Goal: Information Seeking & Learning: Learn about a topic

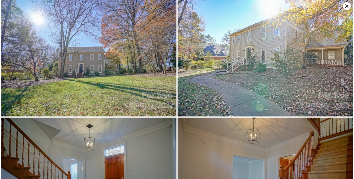
scroll to position [2212, 0]
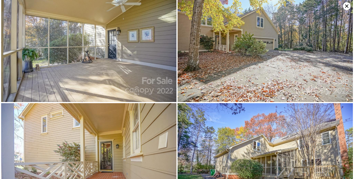
scroll to position [2096, 0]
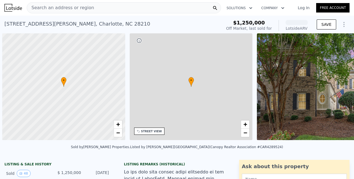
scroll to position [0, 2]
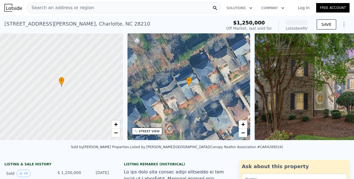
click at [95, 6] on div "Search an address or region" at bounding box center [124, 7] width 195 height 11
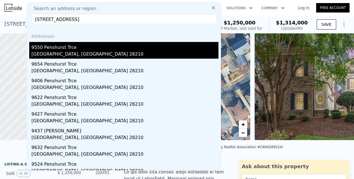
type input "[STREET_ADDRESS]"
click at [59, 48] on div "9550 Penshurst Trce" at bounding box center [124, 46] width 187 height 9
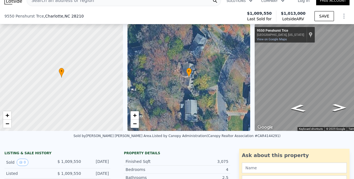
scroll to position [60, 0]
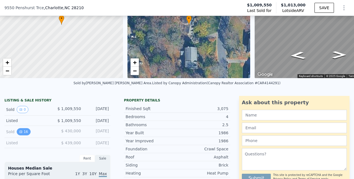
click at [20, 133] on icon "View historical data" at bounding box center [21, 132] width 2 height 2
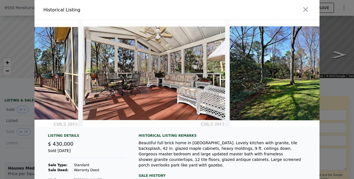
scroll to position [0, 2078]
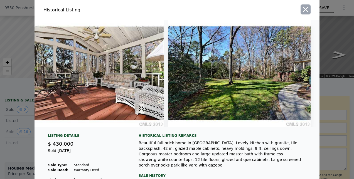
click at [304, 10] on icon "button" at bounding box center [306, 10] width 8 height 8
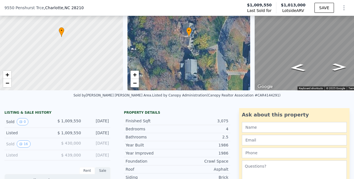
scroll to position [47, 0]
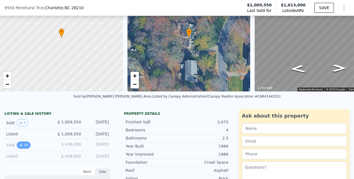
click at [22, 147] on icon "View historical data" at bounding box center [20, 145] width 3 height 3
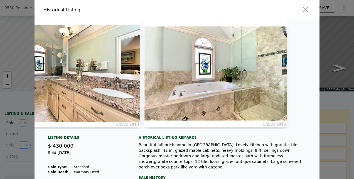
scroll to position [0, 1370]
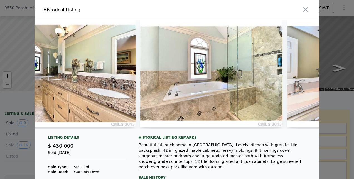
click at [19, 57] on div at bounding box center [177, 89] width 354 height 179
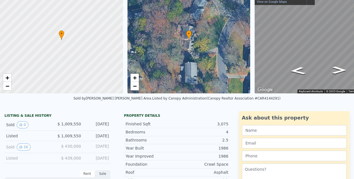
scroll to position [0, 0]
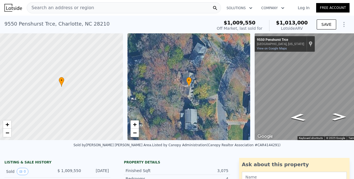
click at [70, 12] on div "Search an address or region" at bounding box center [60, 8] width 67 height 11
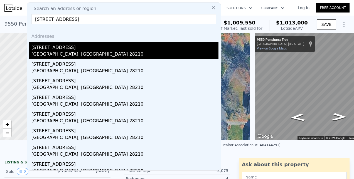
type input "[STREET_ADDRESS]"
click at [55, 55] on div "[GEOGRAPHIC_DATA], [GEOGRAPHIC_DATA] 28210" at bounding box center [124, 55] width 187 height 8
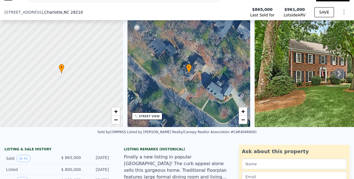
scroll to position [87, 0]
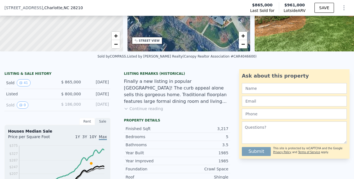
click at [141, 112] on button "Continue reading" at bounding box center [143, 109] width 39 height 6
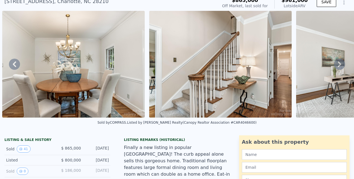
scroll to position [0, 0]
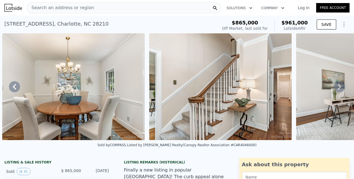
click at [76, 8] on span "Search an address or region" at bounding box center [60, 7] width 67 height 7
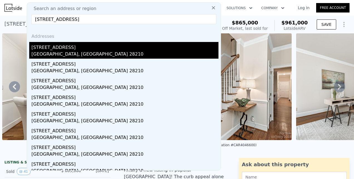
type input "[STREET_ADDRESS]"
click at [54, 51] on div "[STREET_ADDRESS]" at bounding box center [124, 46] width 187 height 9
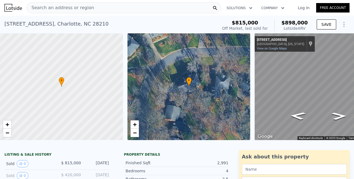
scroll to position [0, 35]
